Goal: Book appointment/travel/reservation

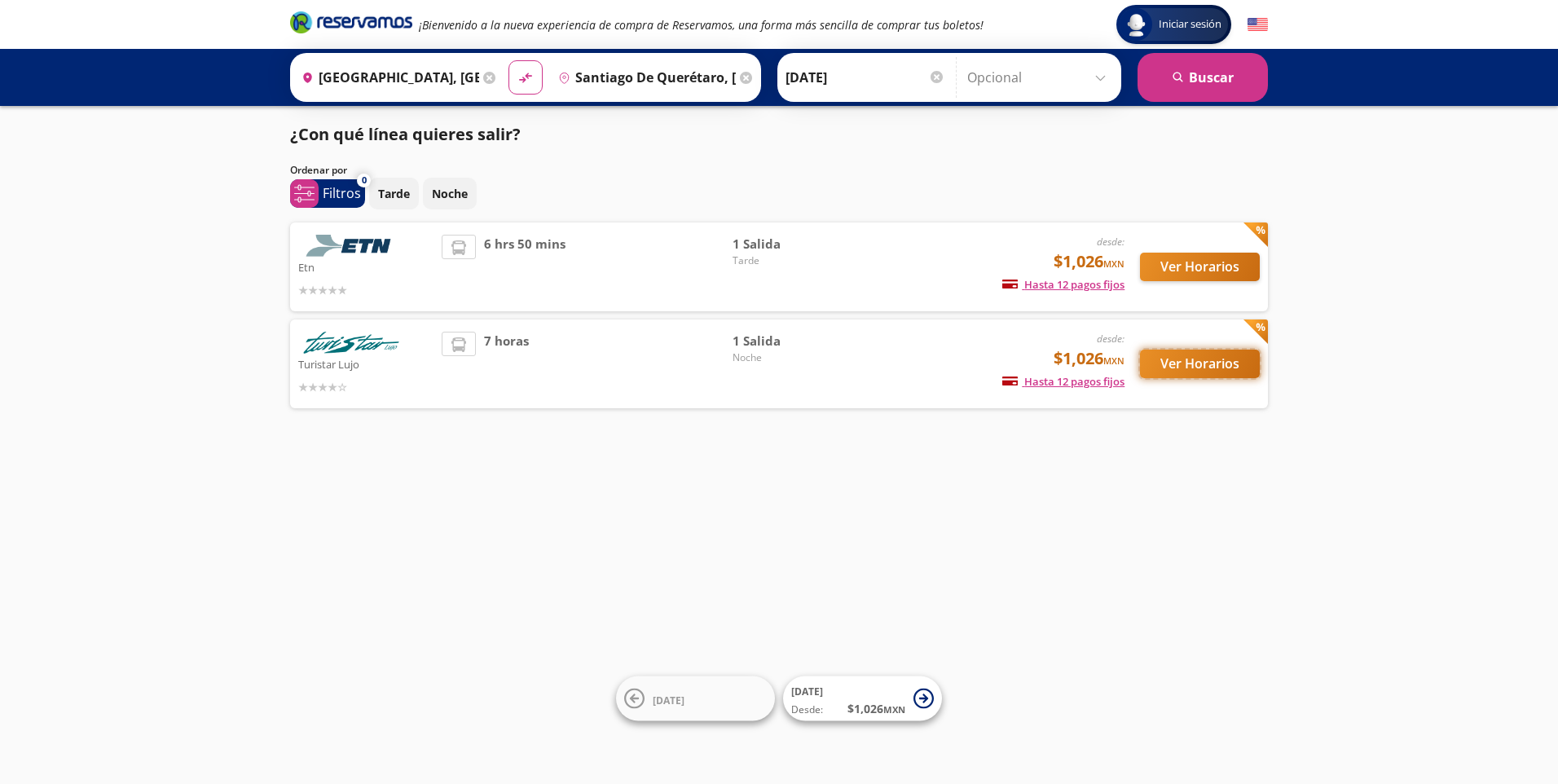
click at [1211, 370] on button "Ver Horarios" at bounding box center [1199, 363] width 119 height 28
click at [1180, 264] on button "Ver Horarios" at bounding box center [1199, 266] width 119 height 28
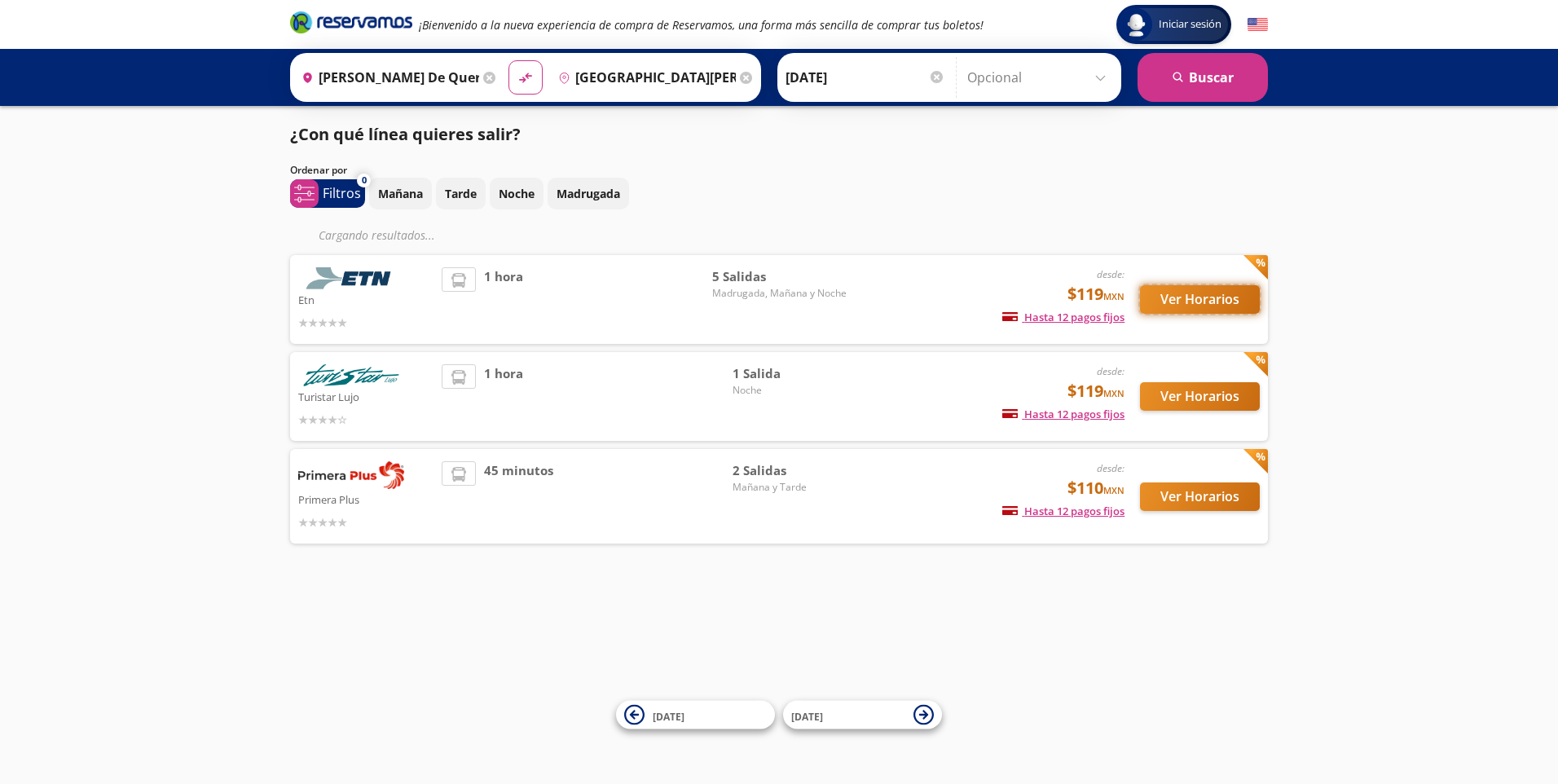
click at [1190, 301] on button "Ver Horarios" at bounding box center [1199, 299] width 119 height 28
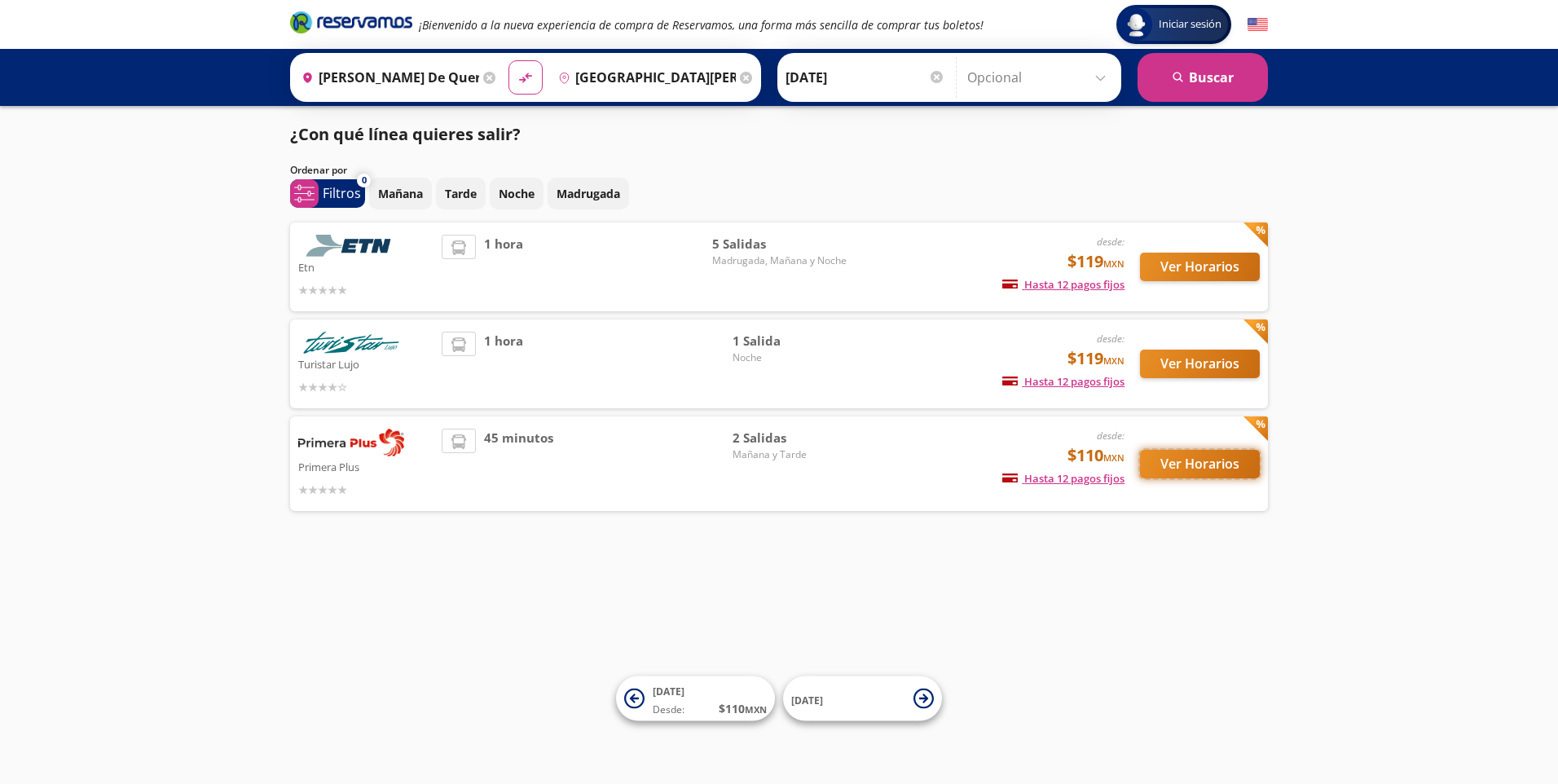
click at [1183, 456] on button "Ver Horarios" at bounding box center [1199, 464] width 119 height 28
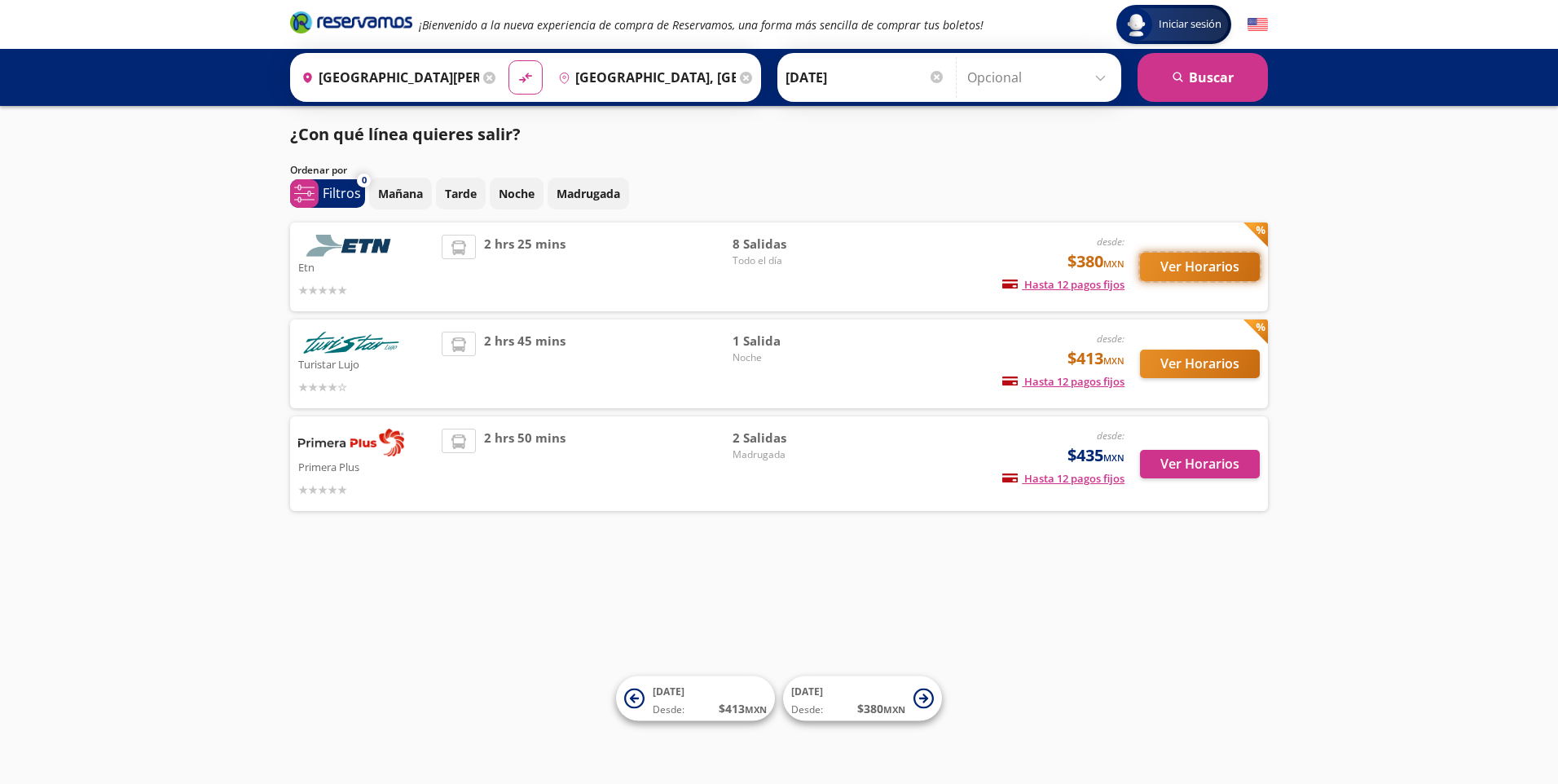
click at [1207, 267] on button "Ver Horarios" at bounding box center [1199, 266] width 119 height 28
click at [1202, 367] on button "Ver Horarios" at bounding box center [1199, 363] width 119 height 28
click at [1221, 473] on button "Ver Horarios" at bounding box center [1199, 464] width 119 height 28
click at [1205, 270] on button "Ver Horarios" at bounding box center [1199, 266] width 119 height 28
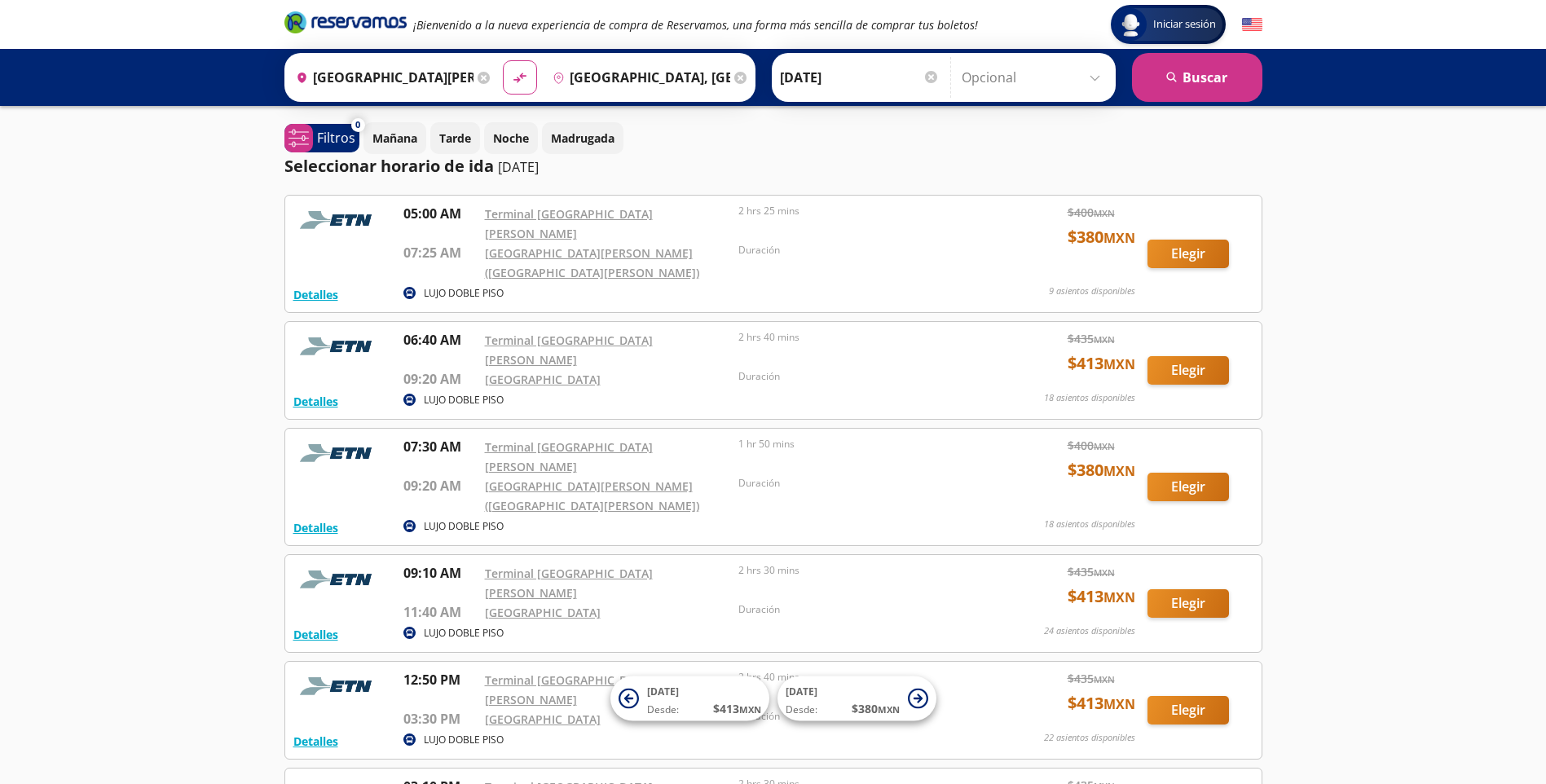
click at [1485, 460] on div "Iniciar sesión Iniciar sesión ¡Bienvenido a la nueva experiencia de compra de R…" at bounding box center [773, 617] width 1546 height 1233
